Goal: Check status: Check status

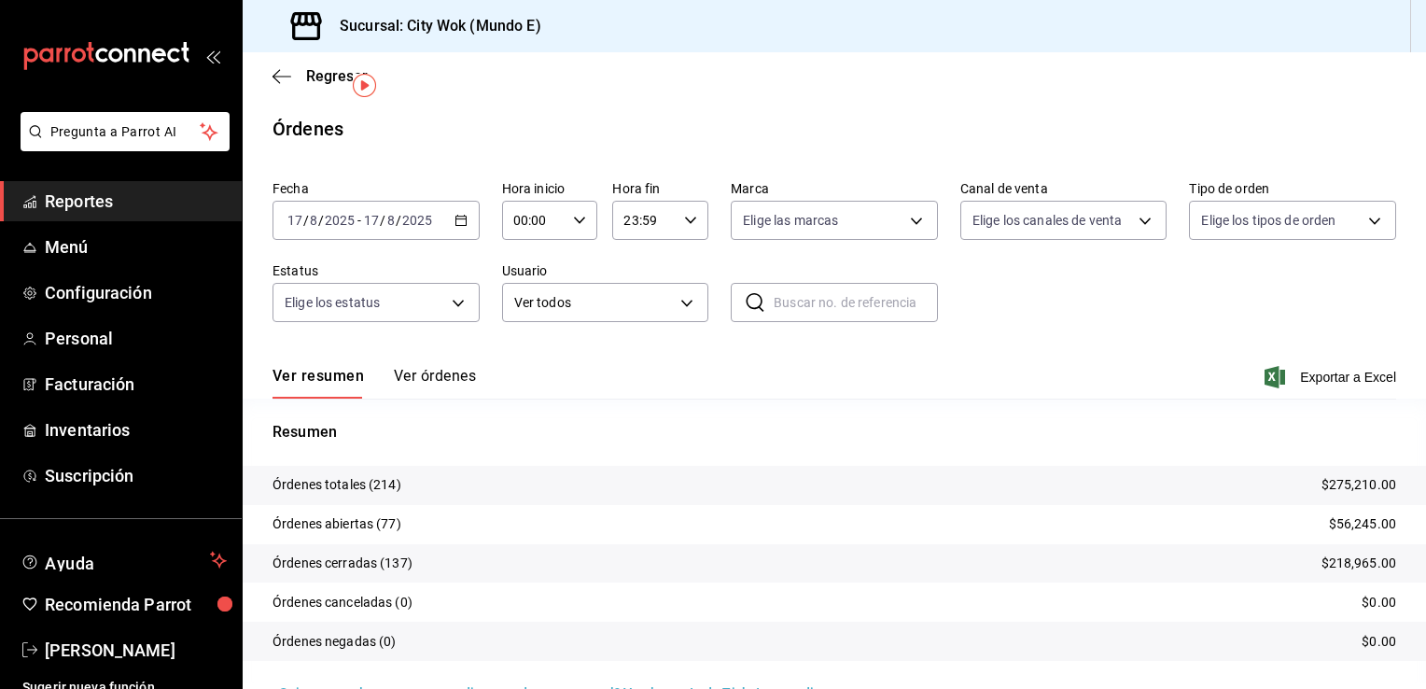
scroll to position [44, 0]
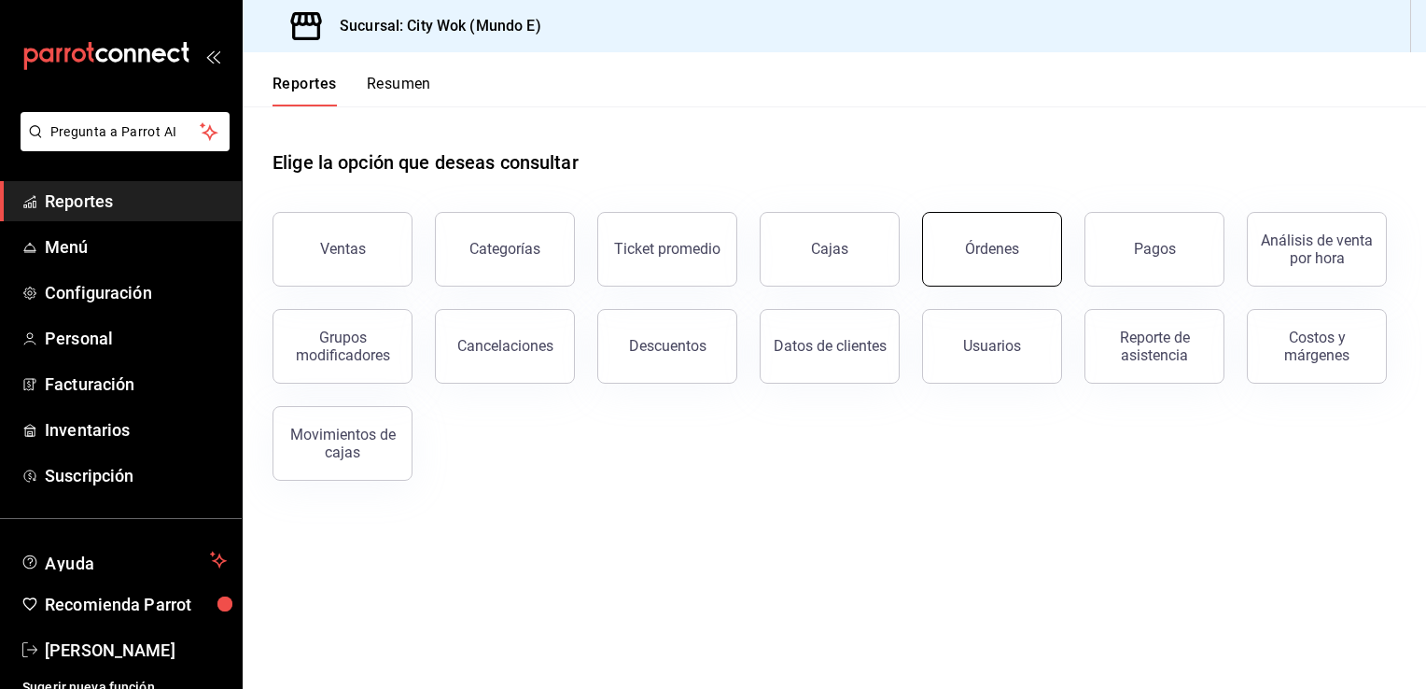
click at [1001, 250] on div "Órdenes" at bounding box center [992, 249] width 54 height 18
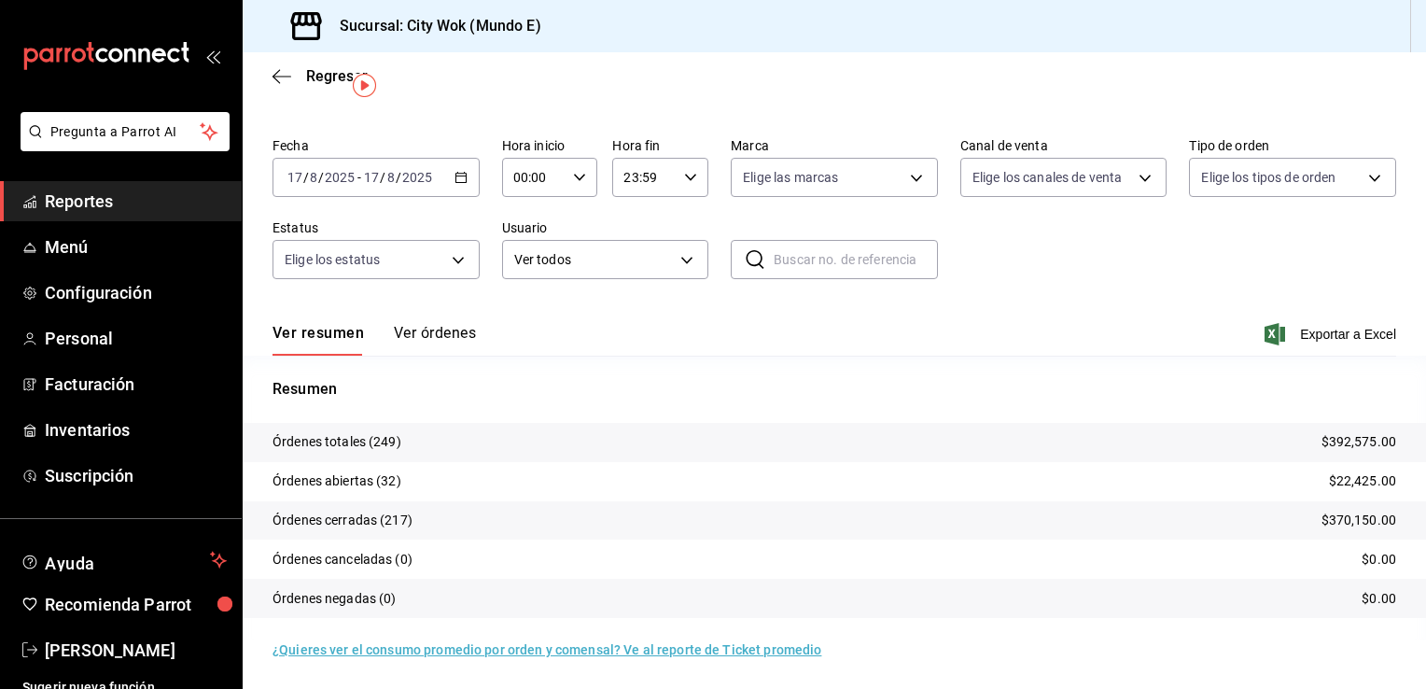
scroll to position [44, 0]
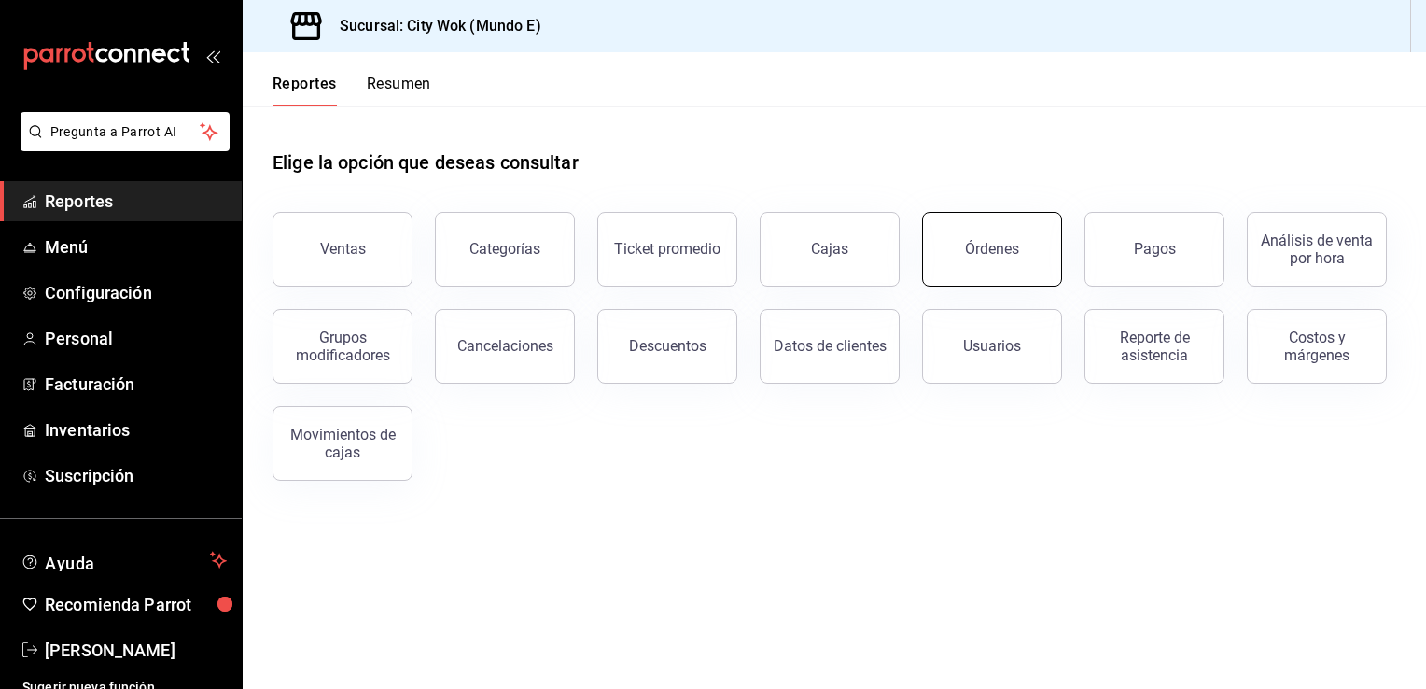
click at [1004, 259] on button "Órdenes" at bounding box center [992, 249] width 140 height 75
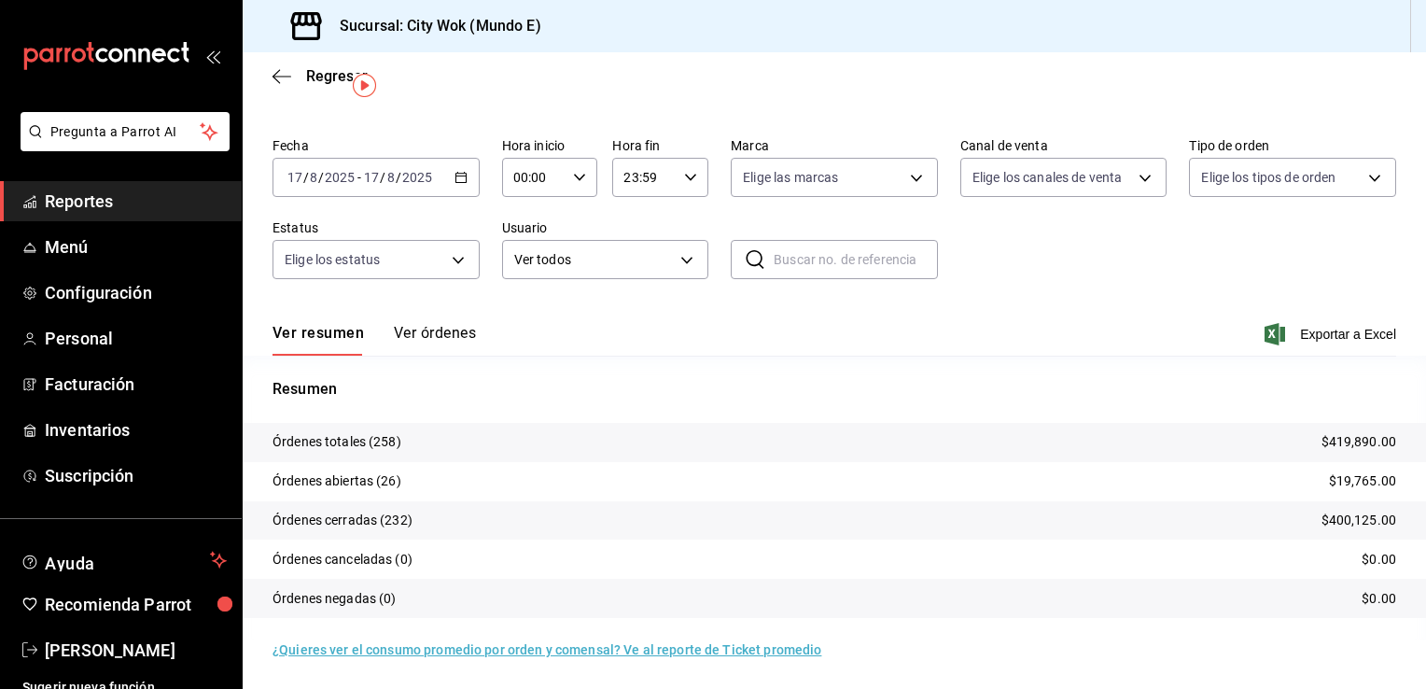
scroll to position [44, 0]
